Goal: Information Seeking & Learning: Learn about a topic

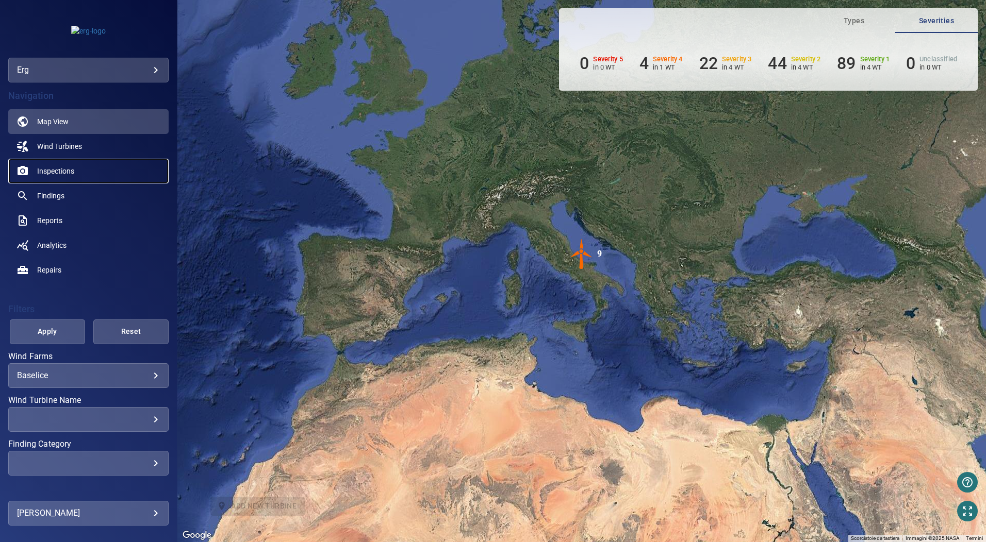
click at [52, 166] on span "Inspections" at bounding box center [55, 171] width 37 height 10
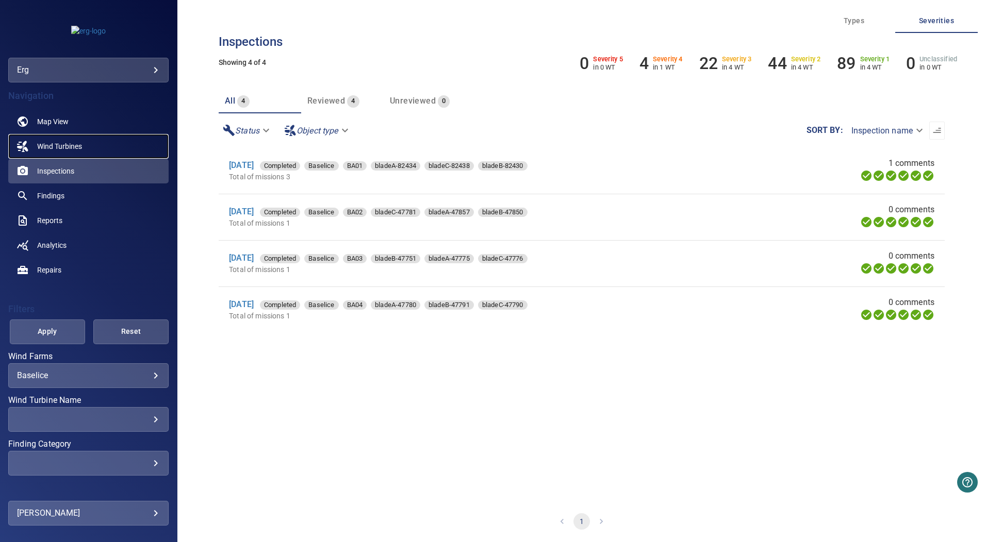
click at [73, 142] on span "Wind Turbines" at bounding box center [59, 146] width 45 height 10
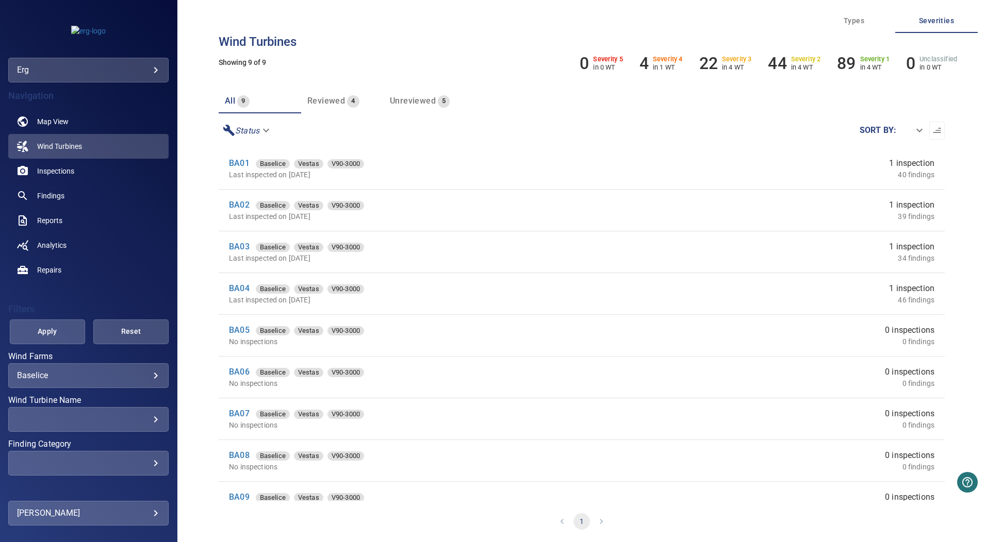
click at [155, 373] on div "[PERSON_NAME] ******** ​" at bounding box center [88, 376] width 160 height 25
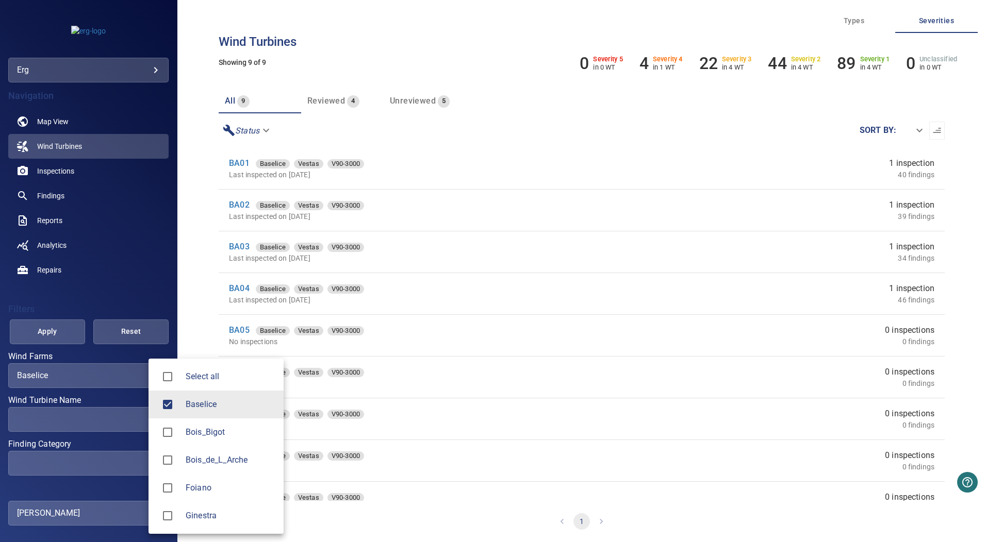
click at [150, 373] on body "**********" at bounding box center [493, 271] width 986 height 542
type input "**********"
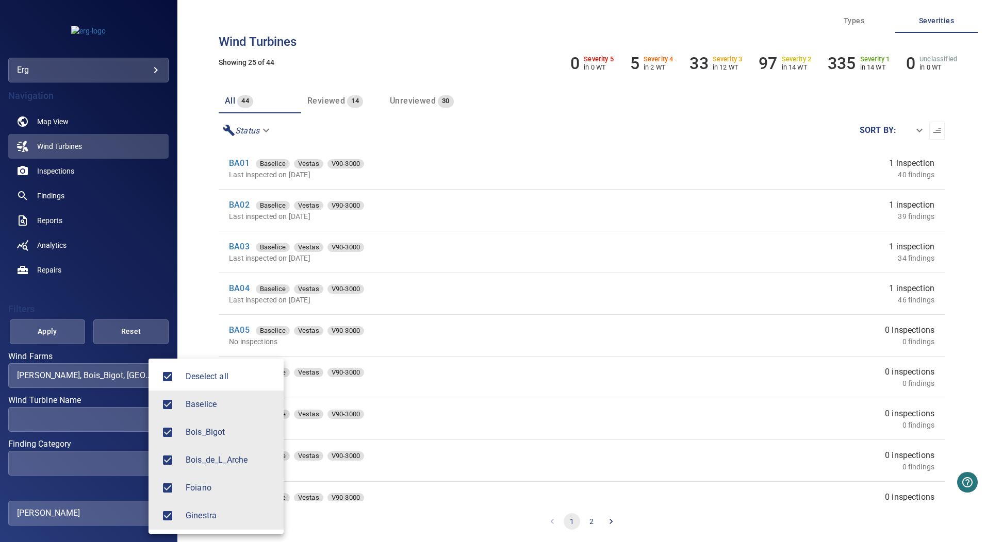
click at [53, 335] on div at bounding box center [493, 271] width 986 height 542
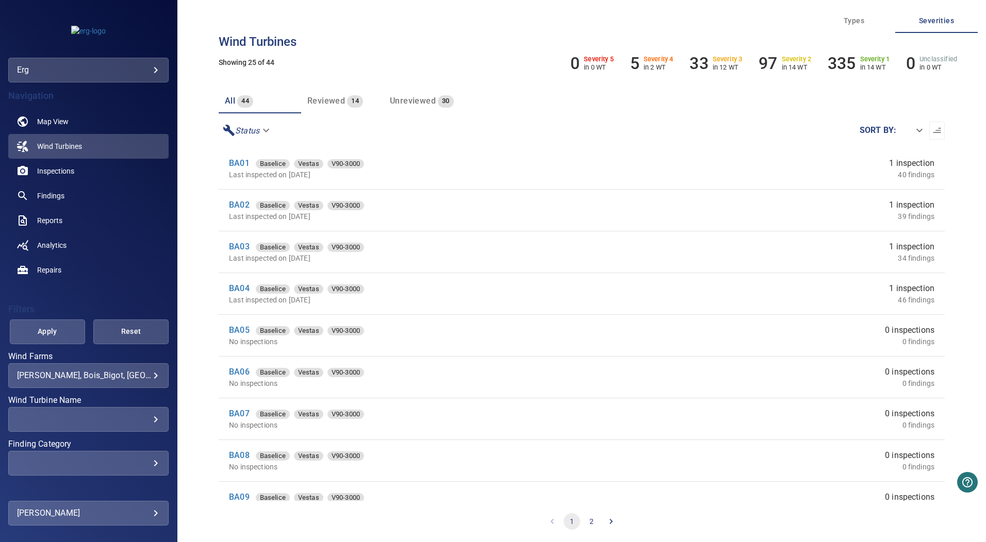
click at [334, 102] on span "Reviewed" at bounding box center [326, 101] width 38 height 10
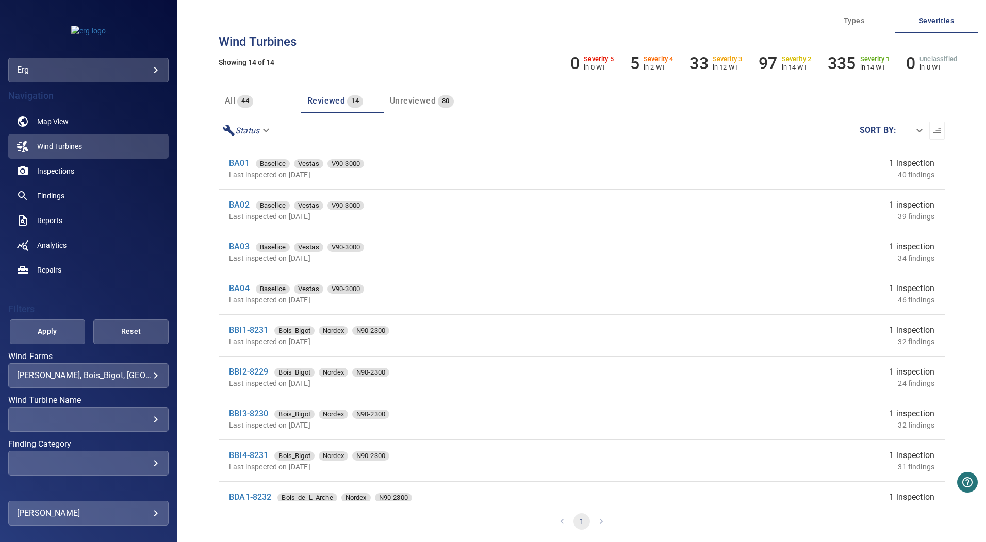
click at [235, 101] on span "all" at bounding box center [230, 101] width 10 height 10
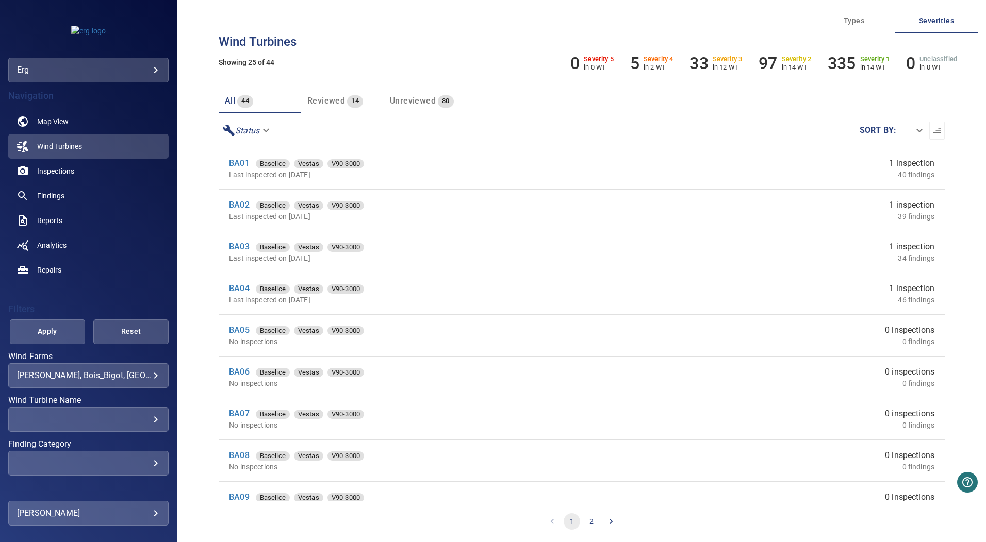
click at [860, 26] on span "Types" at bounding box center [854, 20] width 70 height 13
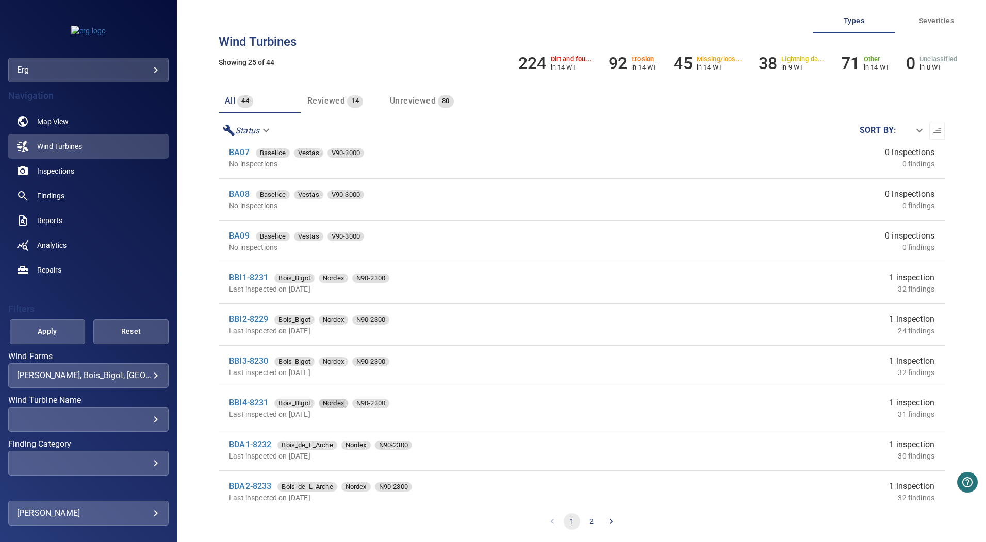
scroll to position [309, 0]
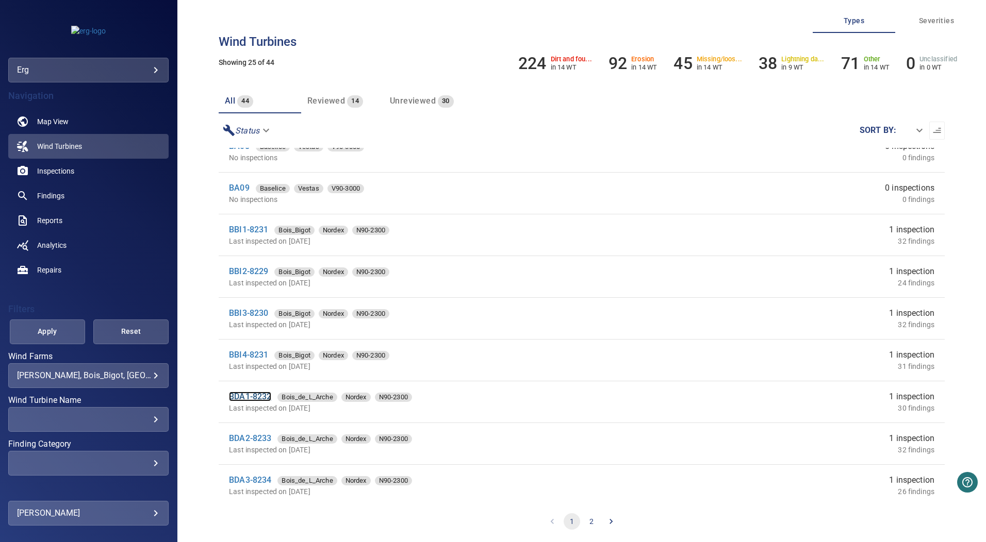
click at [257, 395] on link "BDA1-8232" at bounding box center [250, 397] width 42 height 10
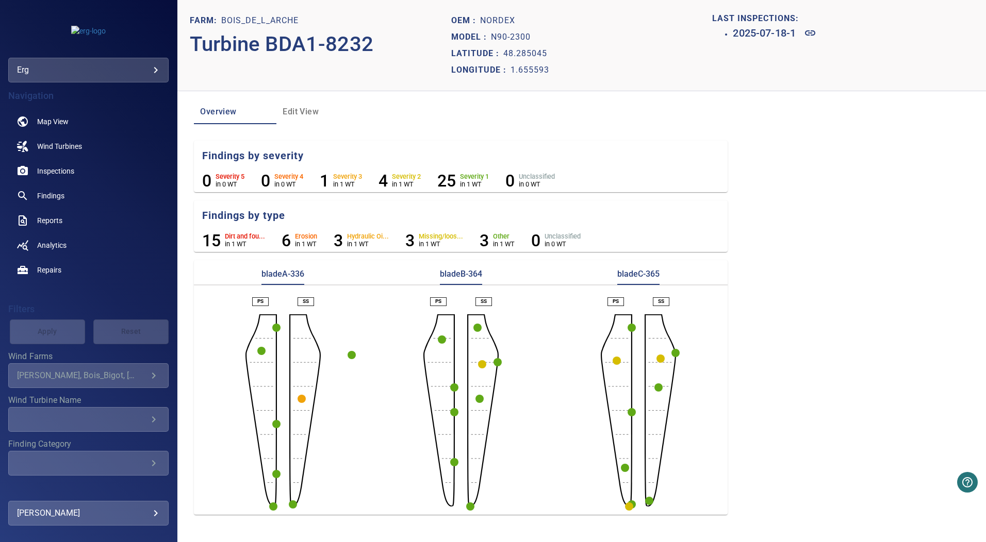
click at [301, 397] on circle "button" at bounding box center [302, 399] width 8 height 8
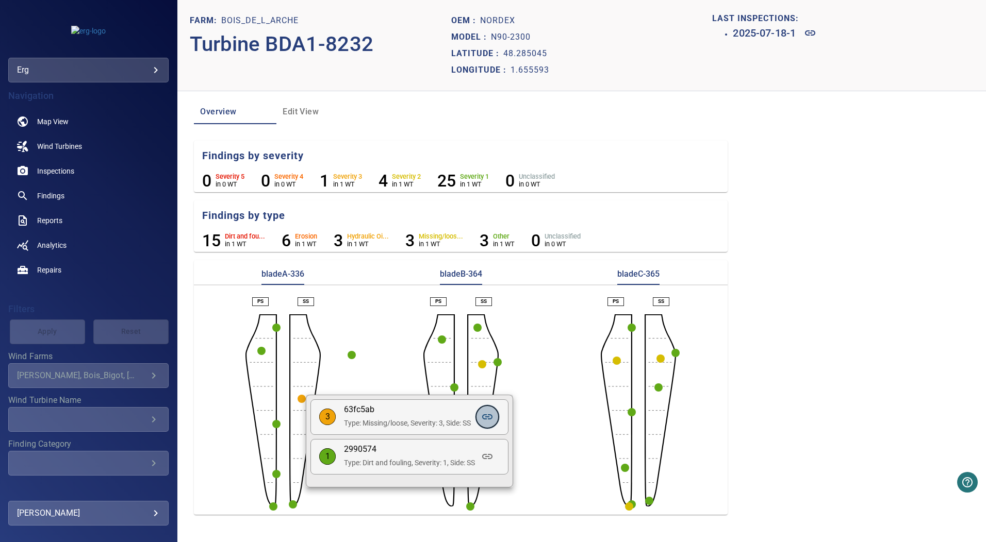
click at [491, 418] on icon at bounding box center [487, 417] width 12 height 12
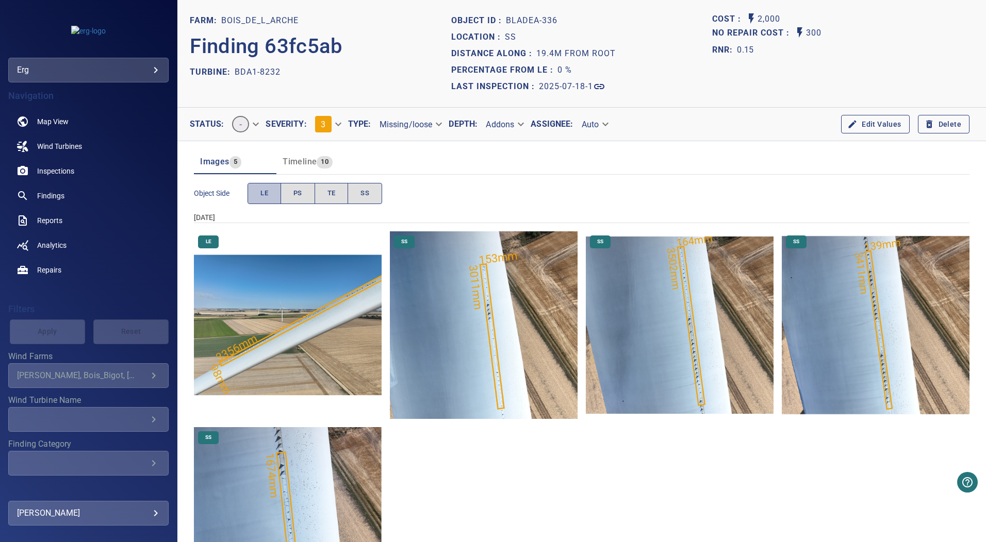
click at [253, 199] on button "LE" at bounding box center [264, 193] width 34 height 21
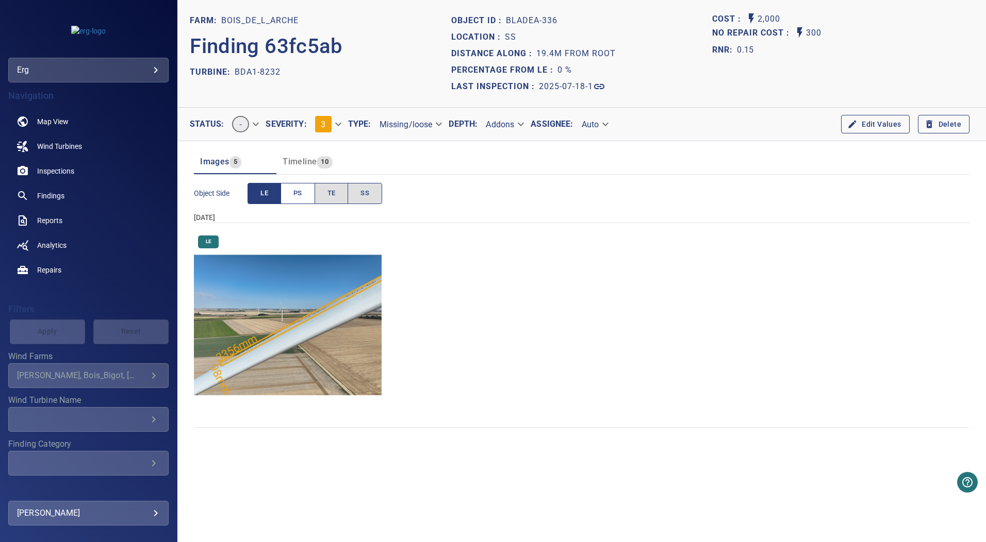
click at [310, 193] on button "PS" at bounding box center [297, 193] width 35 height 21
click at [259, 196] on button "LE" at bounding box center [264, 193] width 34 height 21
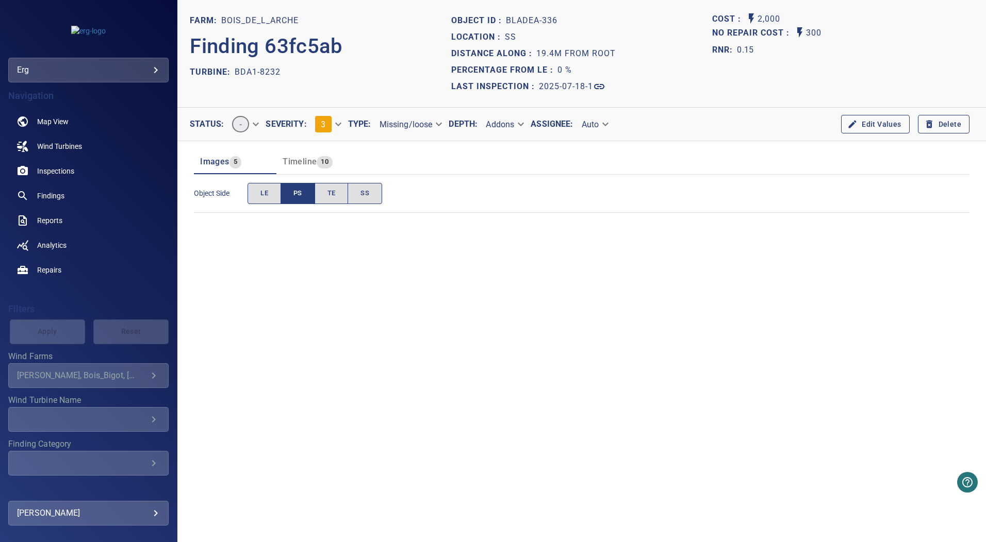
click at [305, 192] on button "PS" at bounding box center [297, 193] width 35 height 21
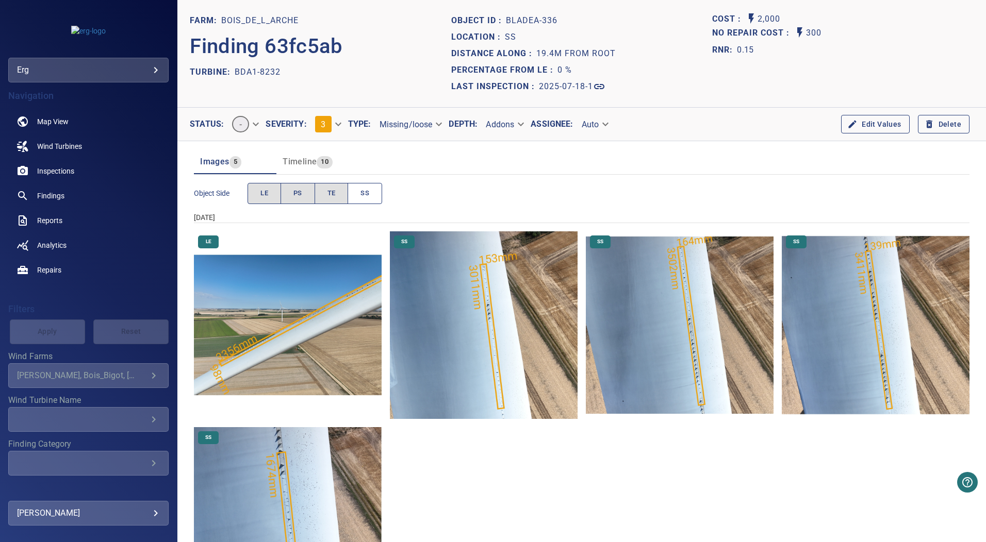
click at [376, 189] on button "SS" at bounding box center [365, 193] width 35 height 21
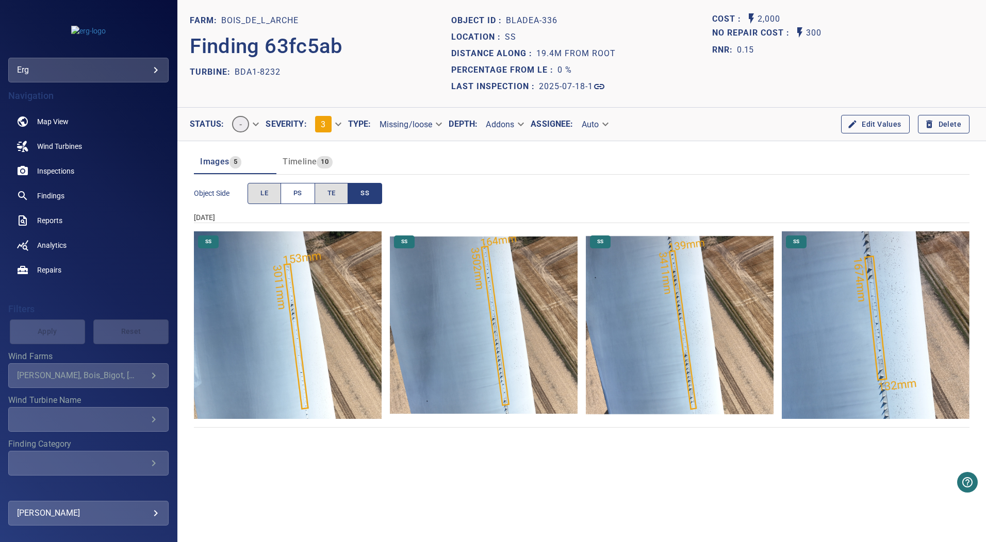
click at [293, 195] on span "PS" at bounding box center [297, 194] width 9 height 12
click at [358, 198] on button "SS" at bounding box center [365, 193] width 35 height 21
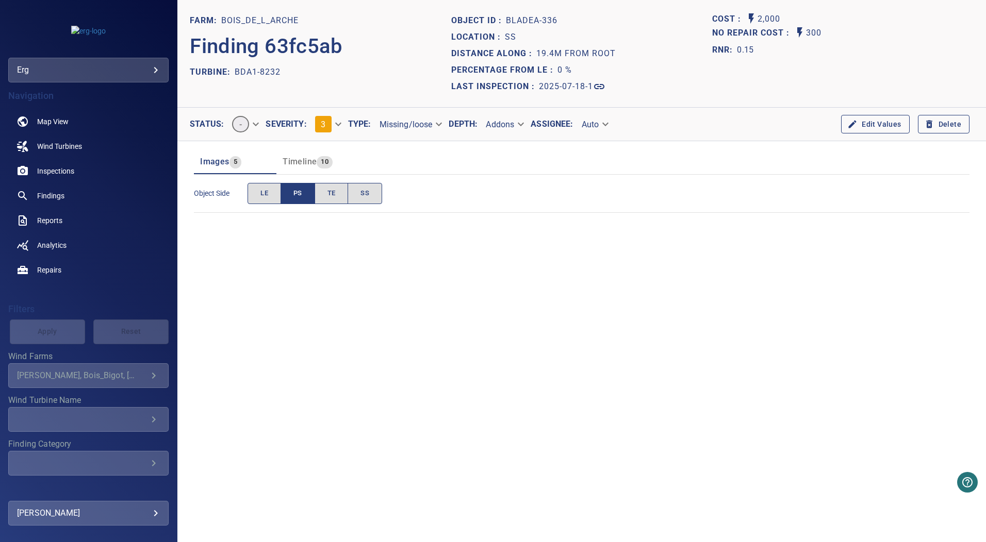
click at [302, 199] on span "PS" at bounding box center [297, 194] width 9 height 12
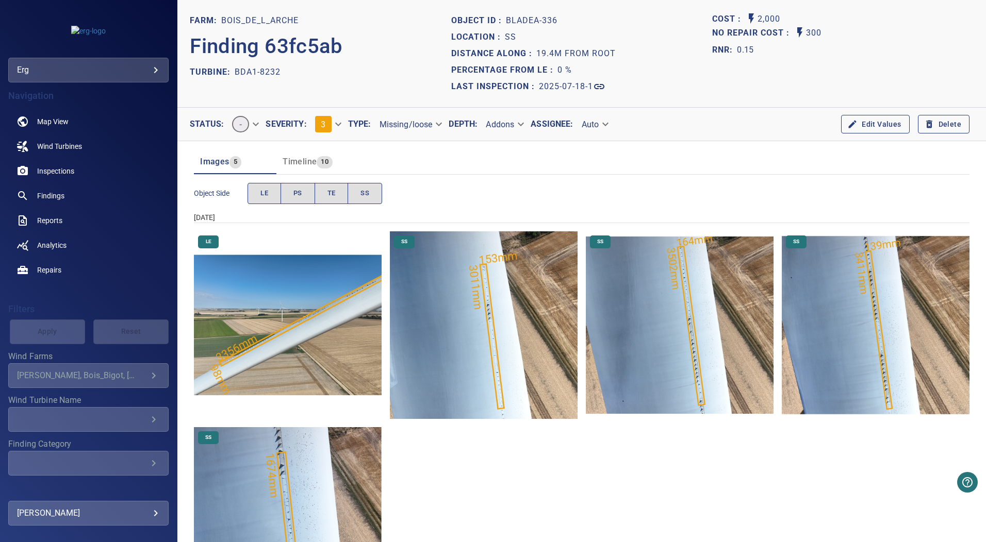
click at [489, 319] on img "Bois_de_L_Arche/BDA1-8232/2025-07-18-1/2025-07-18-2/image81wp95.jpg" at bounding box center [484, 326] width 188 height 188
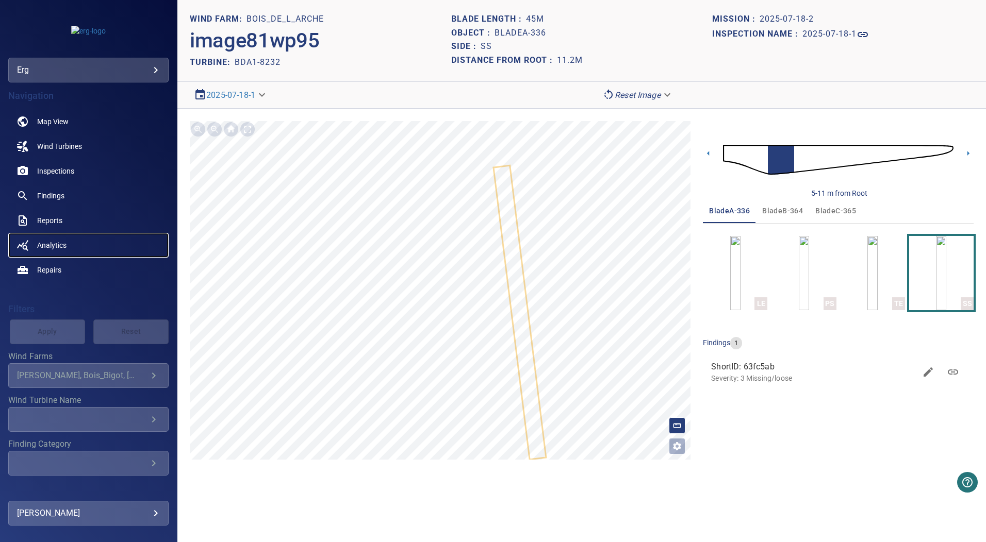
click at [77, 238] on link "Analytics" at bounding box center [88, 245] width 160 height 25
